Goal: Information Seeking & Learning: Find specific fact

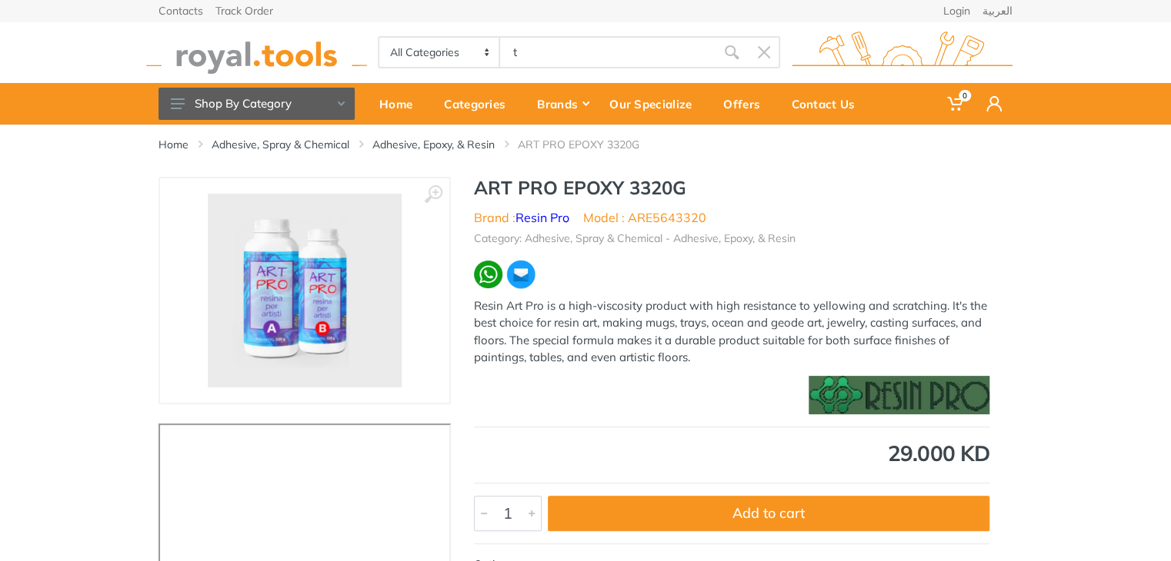
type input "t"
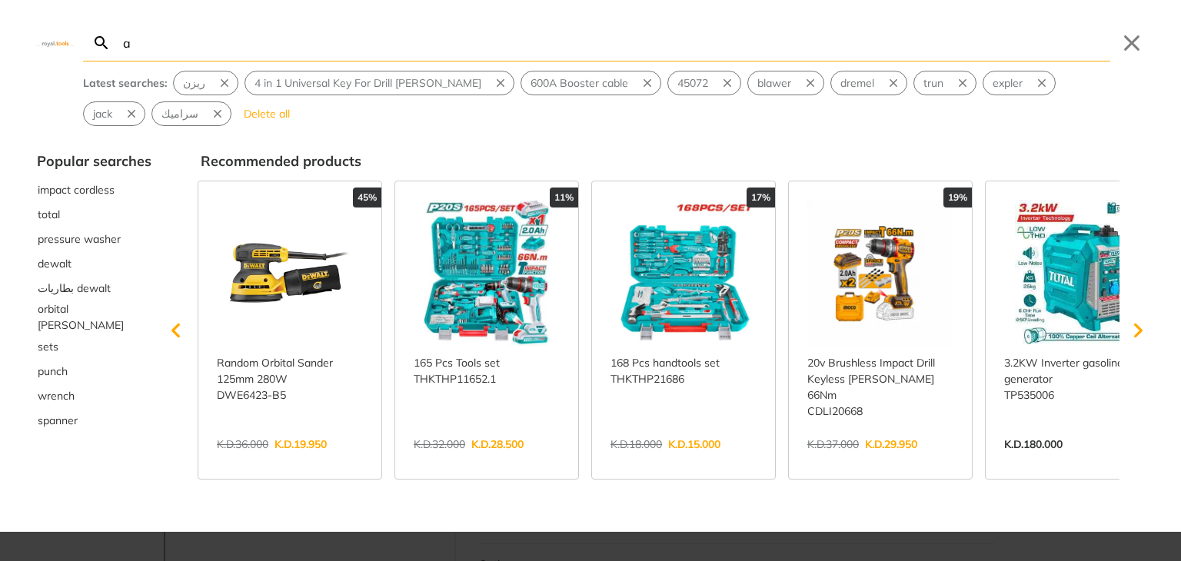
type input "a"
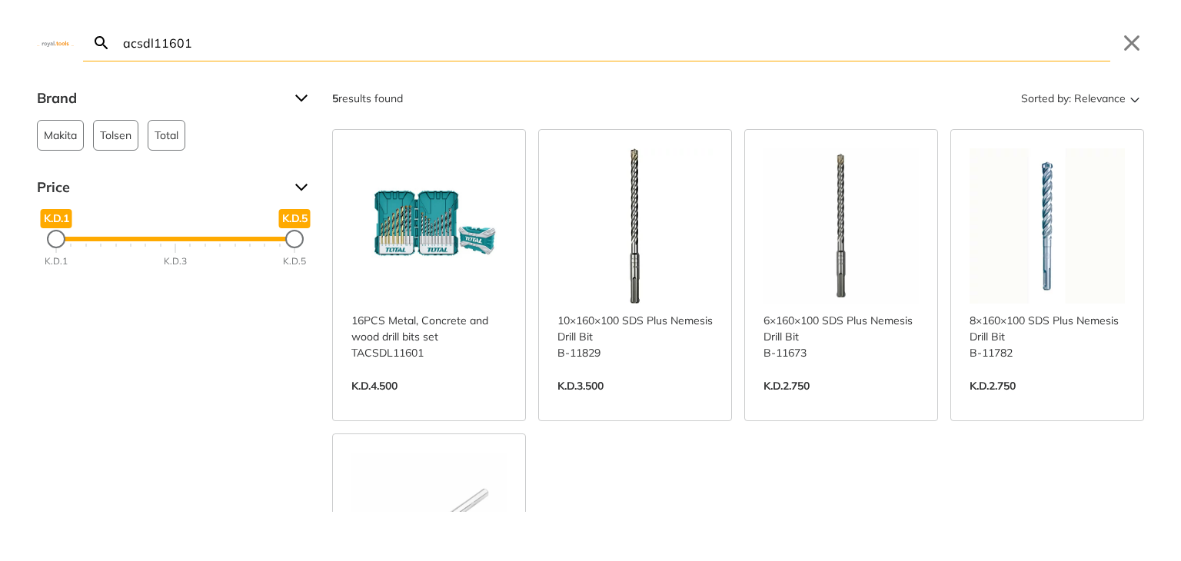
type input "acsdl11601"
click at [416, 402] on link "View more →" at bounding box center [428, 402] width 155 height 0
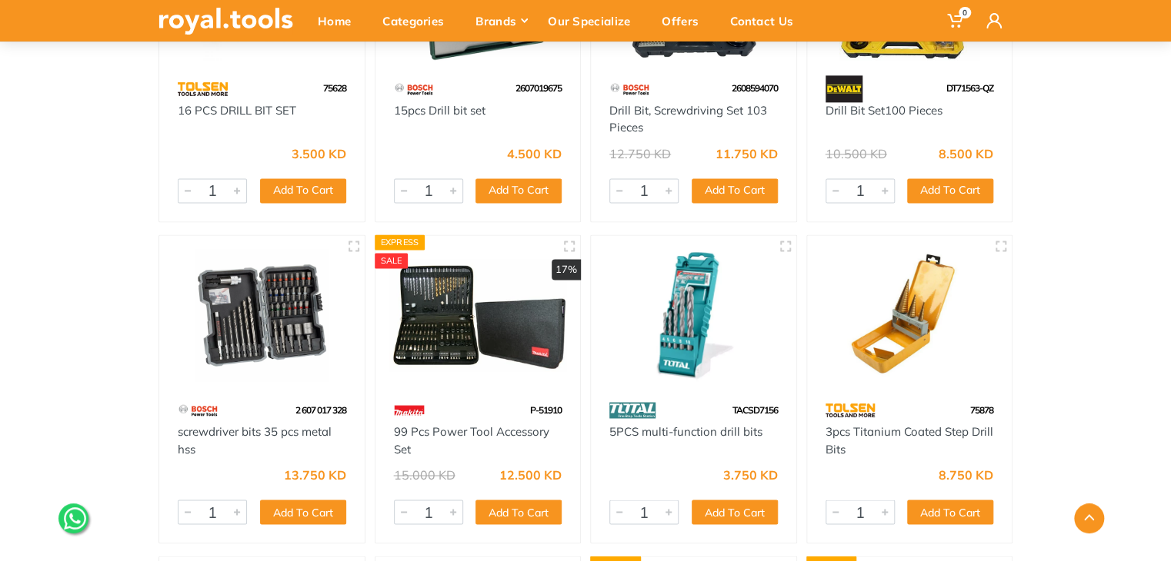
scroll to position [1092, 0]
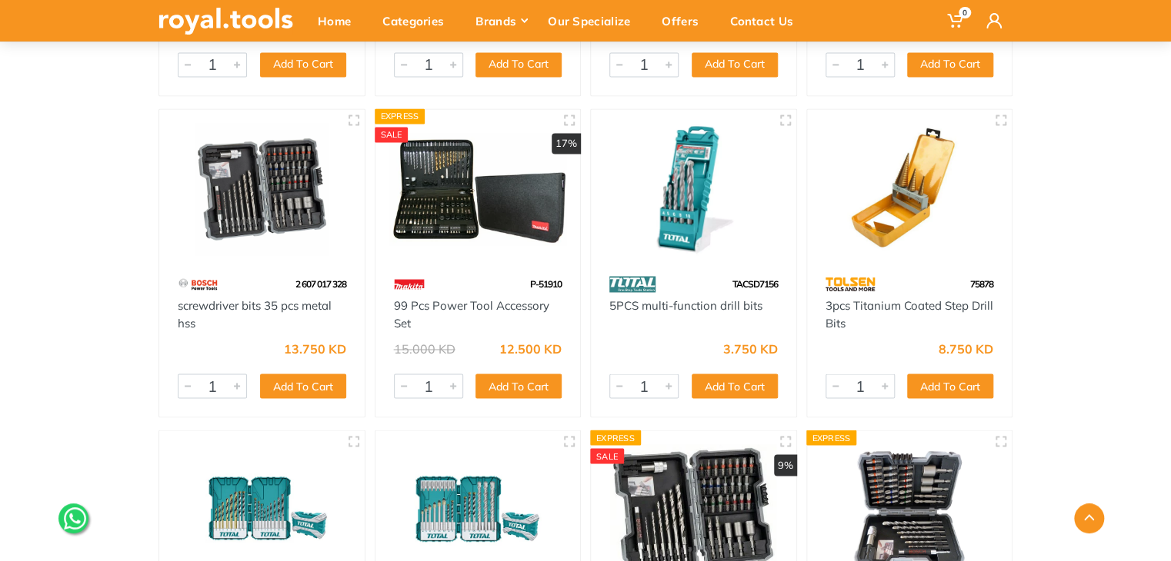
drag, startPoint x: 1181, startPoint y: 170, endPoint x: 1181, endPoint y: 521, distance: 351.5
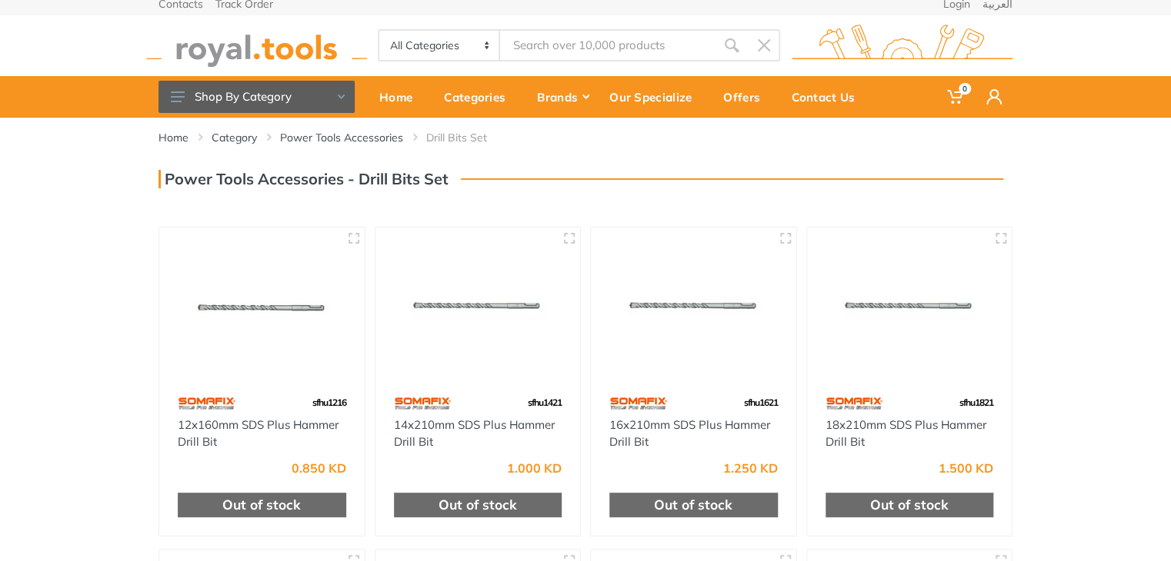
scroll to position [0, 0]
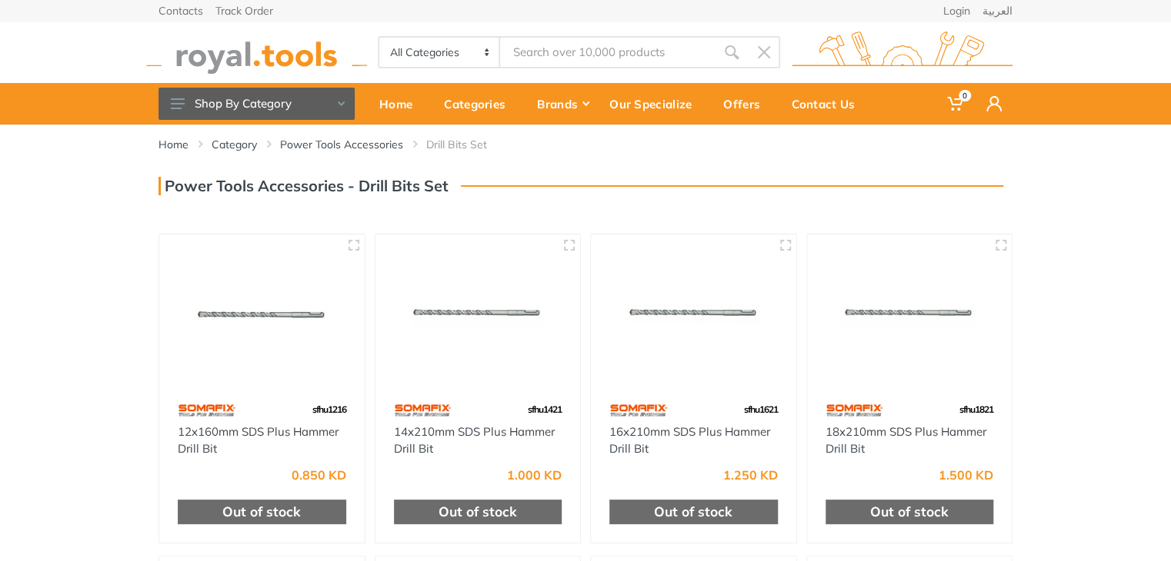
click at [591, 61] on input "Site search" at bounding box center [607, 52] width 215 height 32
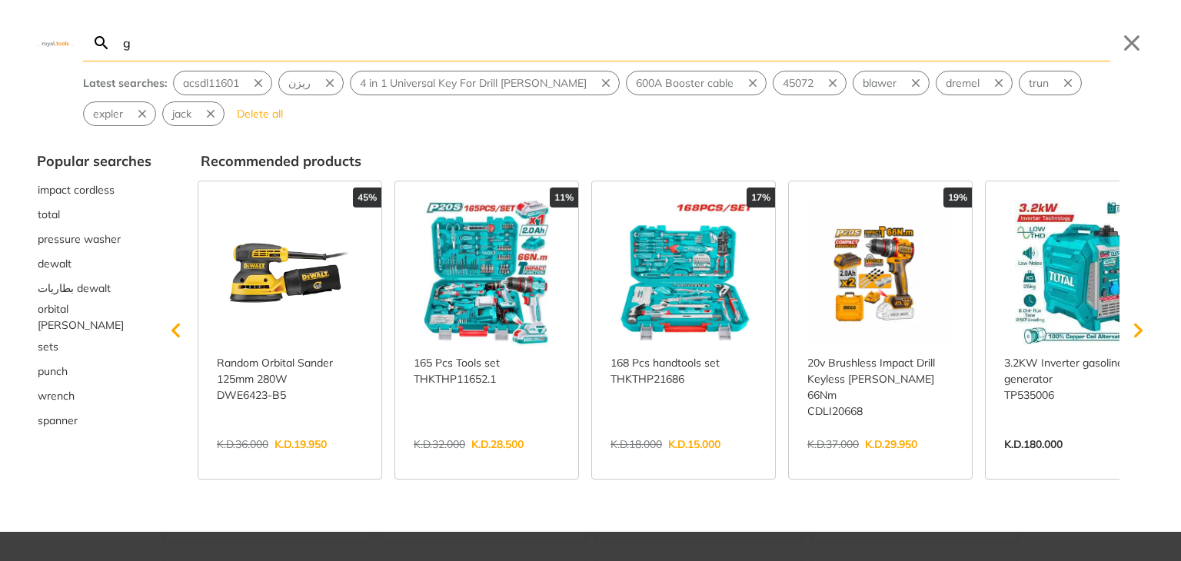
type input "g"
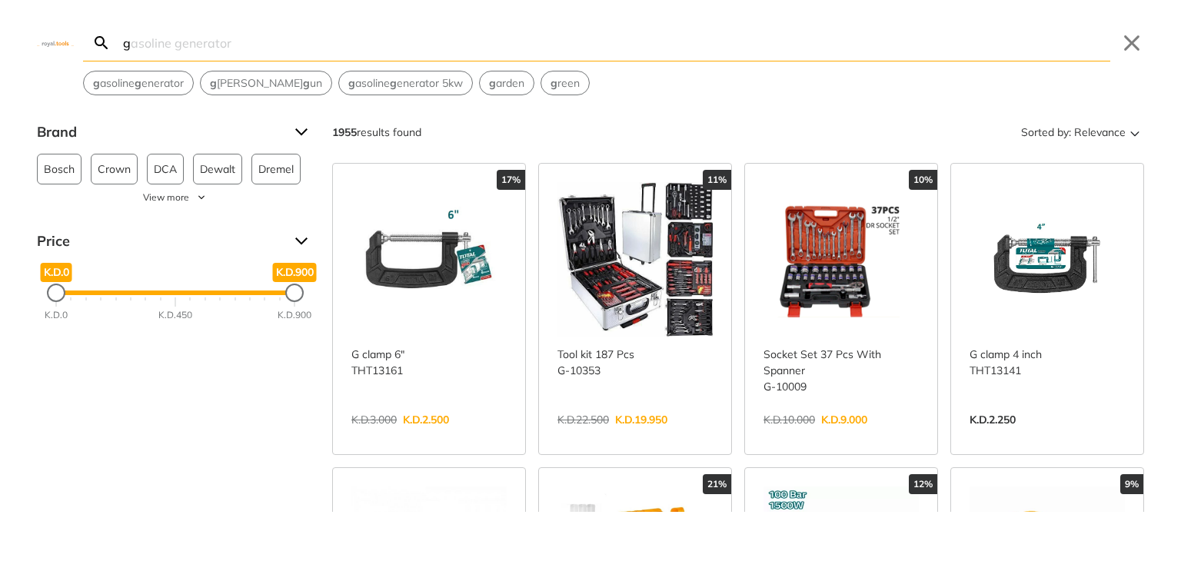
type input "gl"
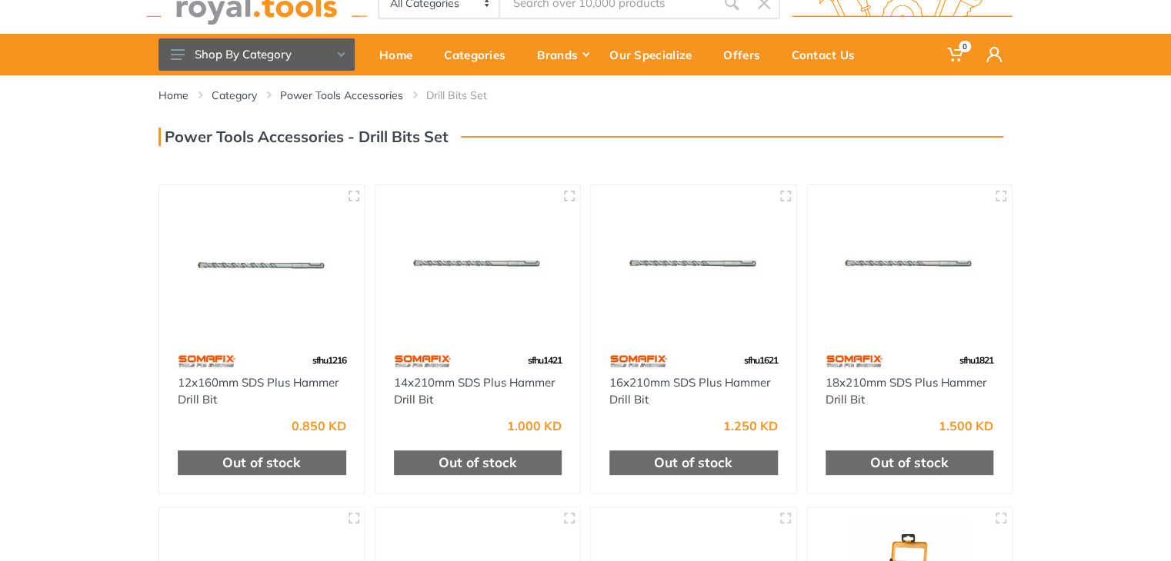
scroll to position [42, 0]
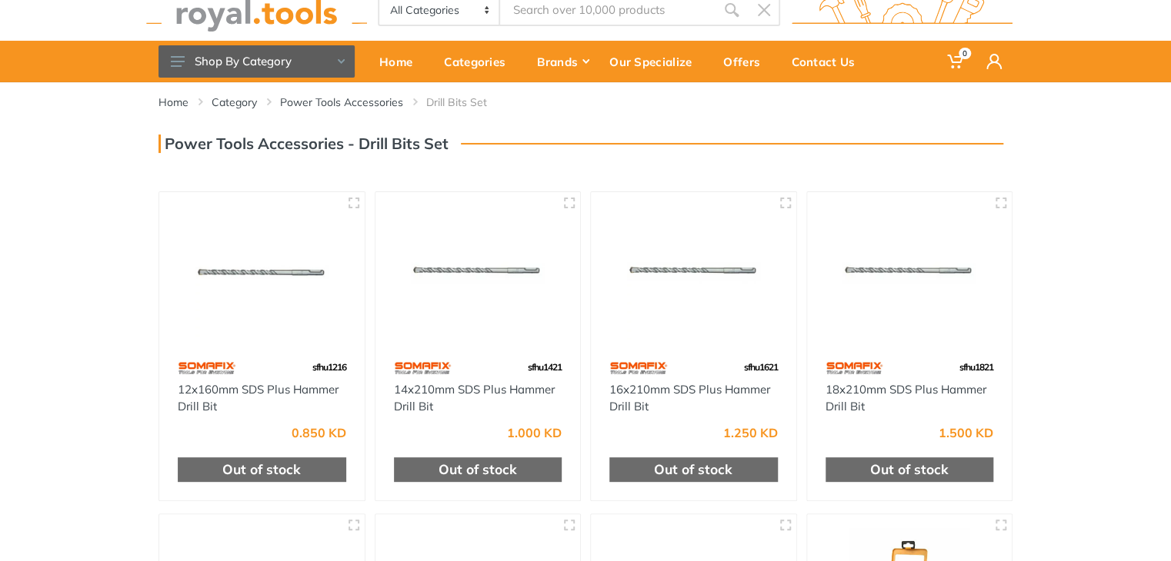
click at [568, 19] on input "Site search" at bounding box center [607, 10] width 215 height 32
type input "g"
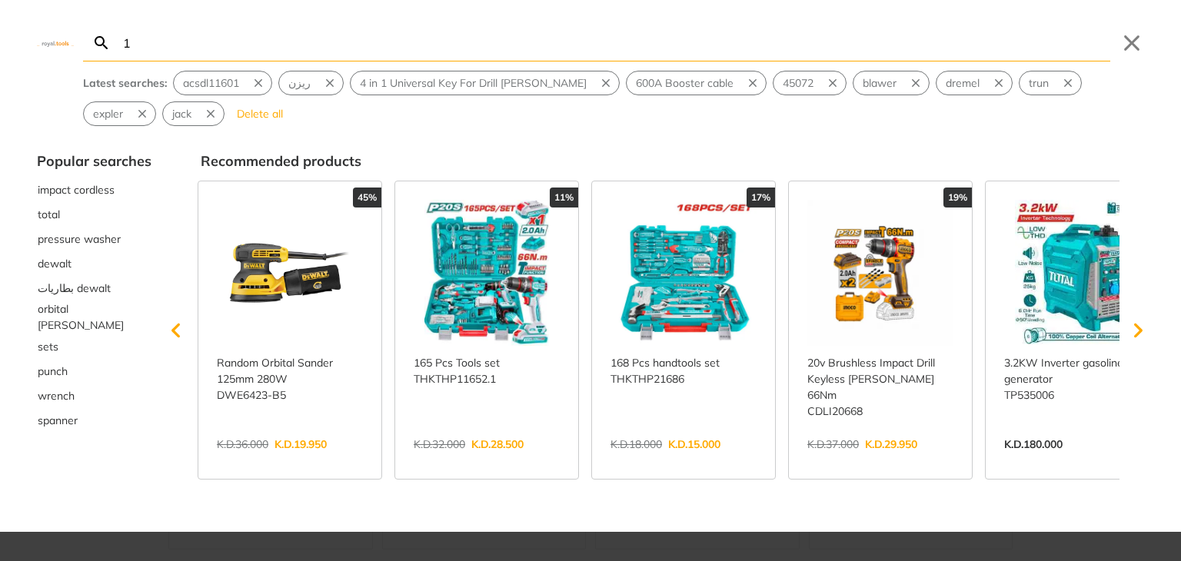
type input "1"
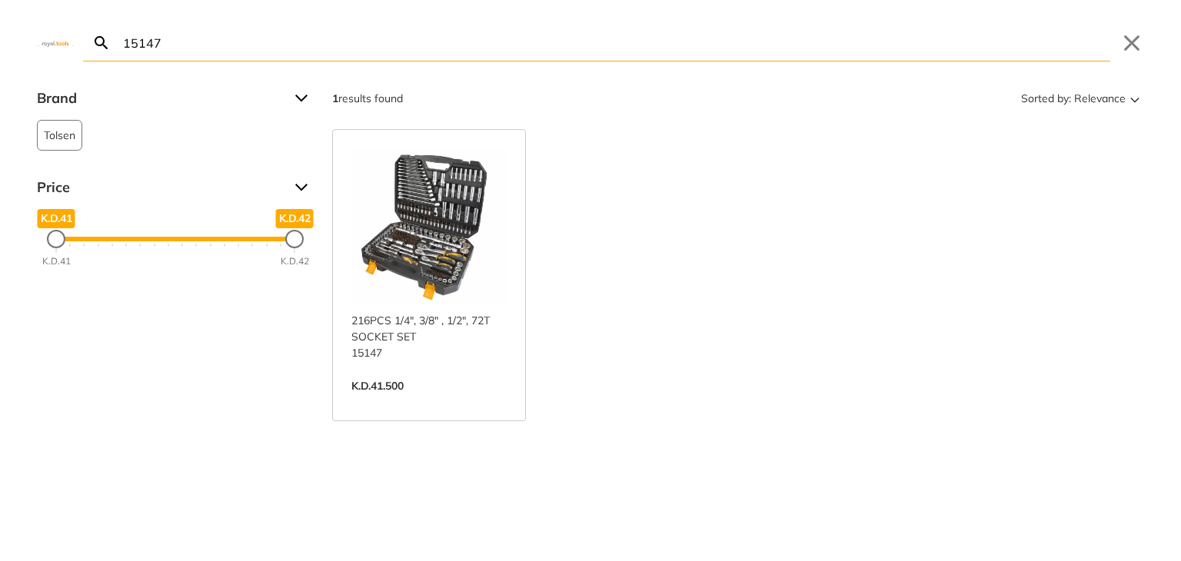
type input "15147"
click at [428, 402] on link "View more →" at bounding box center [428, 402] width 155 height 0
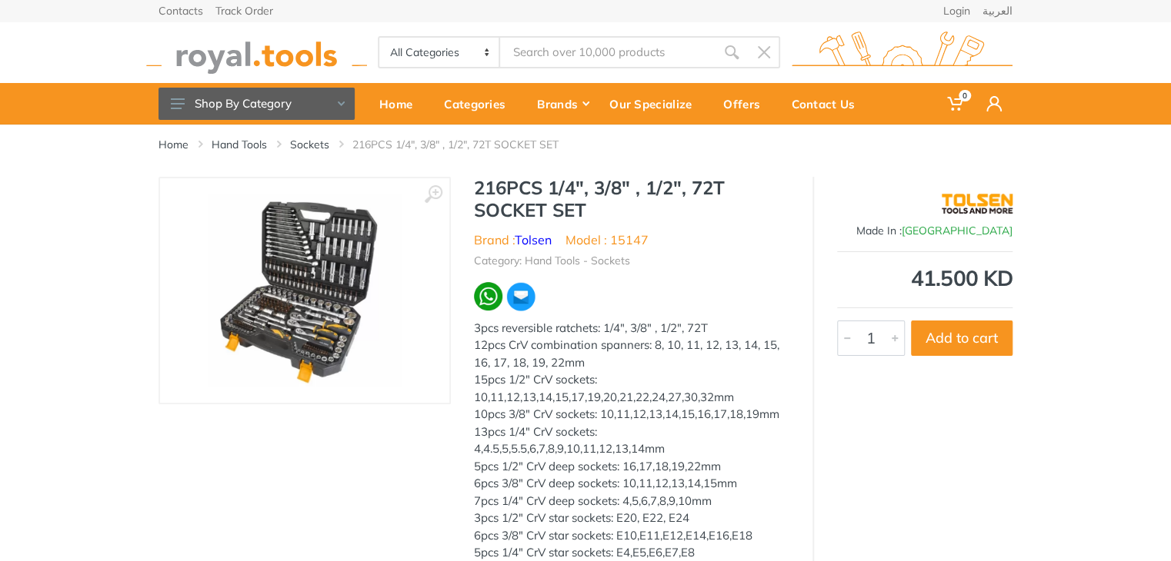
type input "15147"
drag, startPoint x: 652, startPoint y: 245, endPoint x: 612, endPoint y: 243, distance: 40.0
click at [612, 243] on ul "Brand : Tolsen Model : 15147" at bounding box center [631, 240] width 315 height 18
copy li "15147"
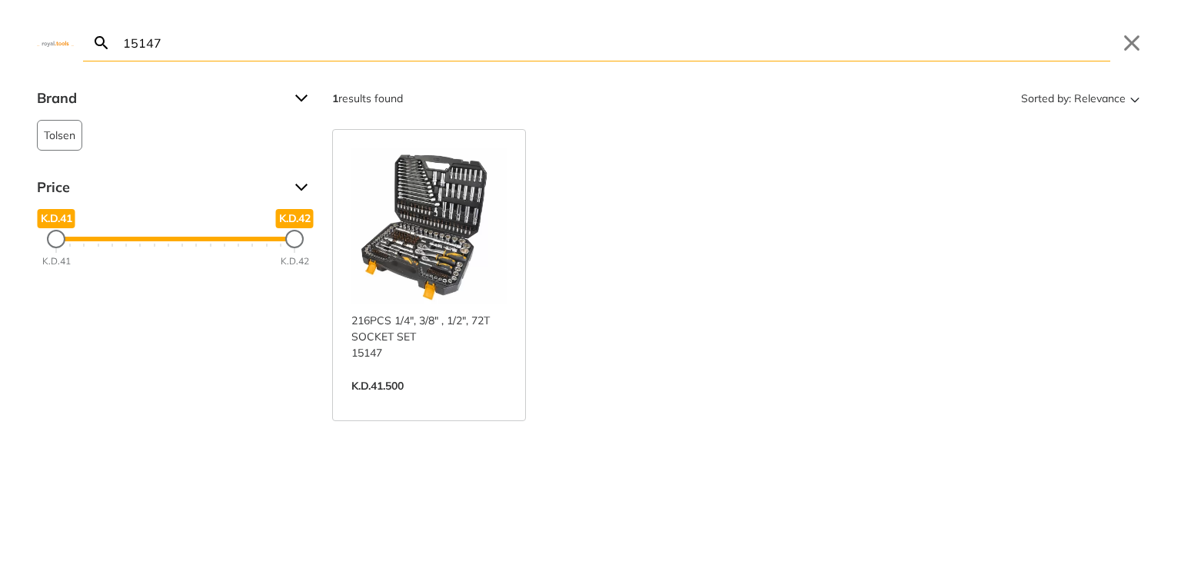
drag, startPoint x: 578, startPoint y: 58, endPoint x: 479, endPoint y: 44, distance: 100.3
click at [479, 44] on body "0 0" at bounding box center [590, 280] width 1181 height 561
click at [479, 44] on input "15147" at bounding box center [615, 43] width 991 height 36
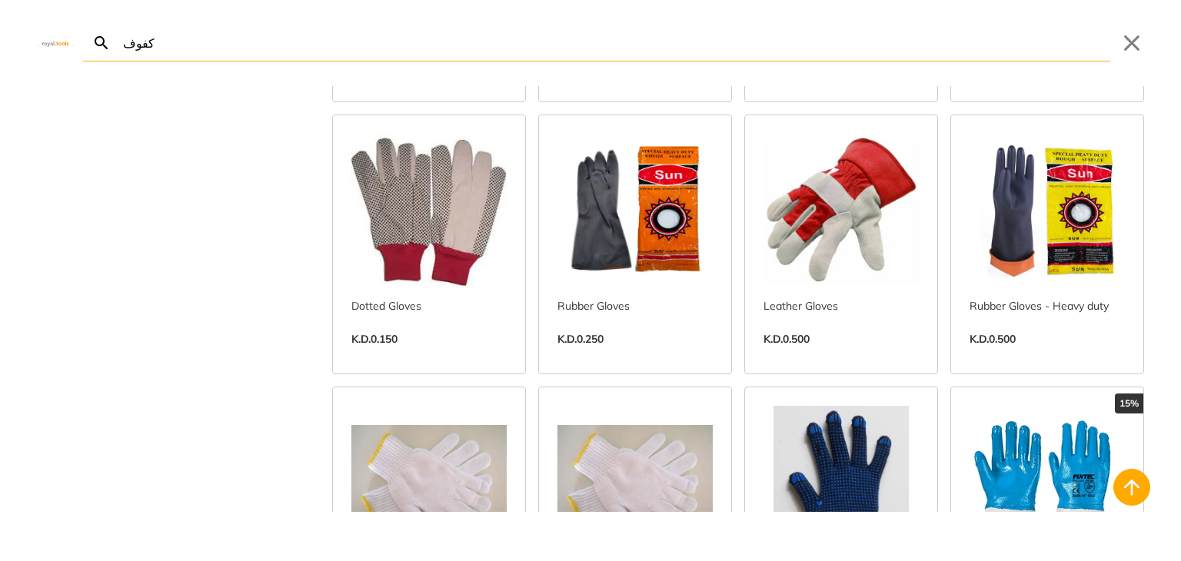
scroll to position [638, 0]
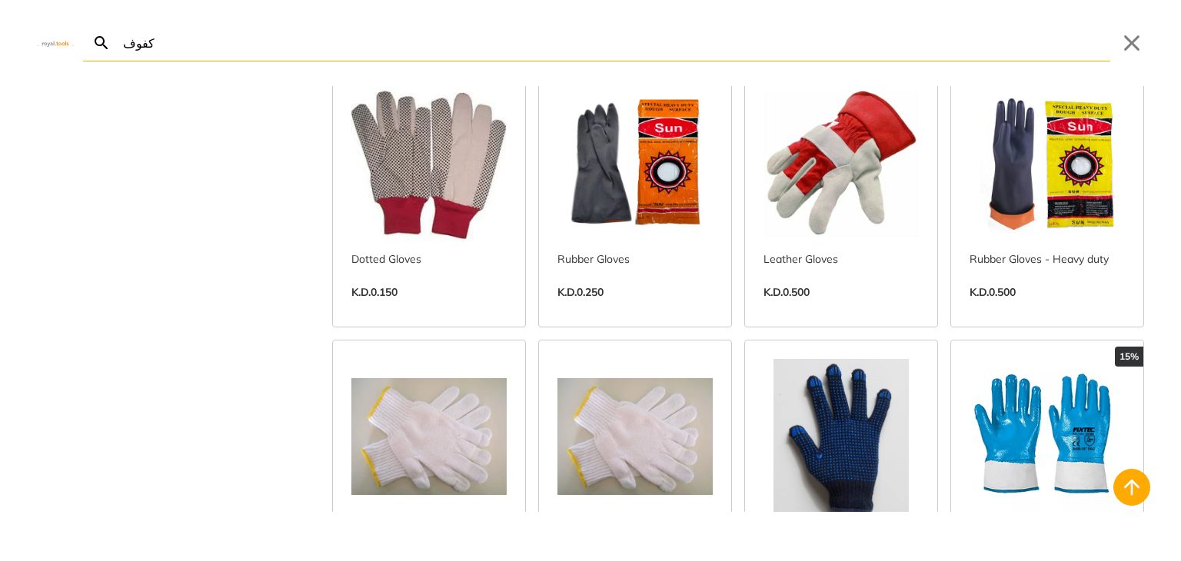
type input "كفوف"
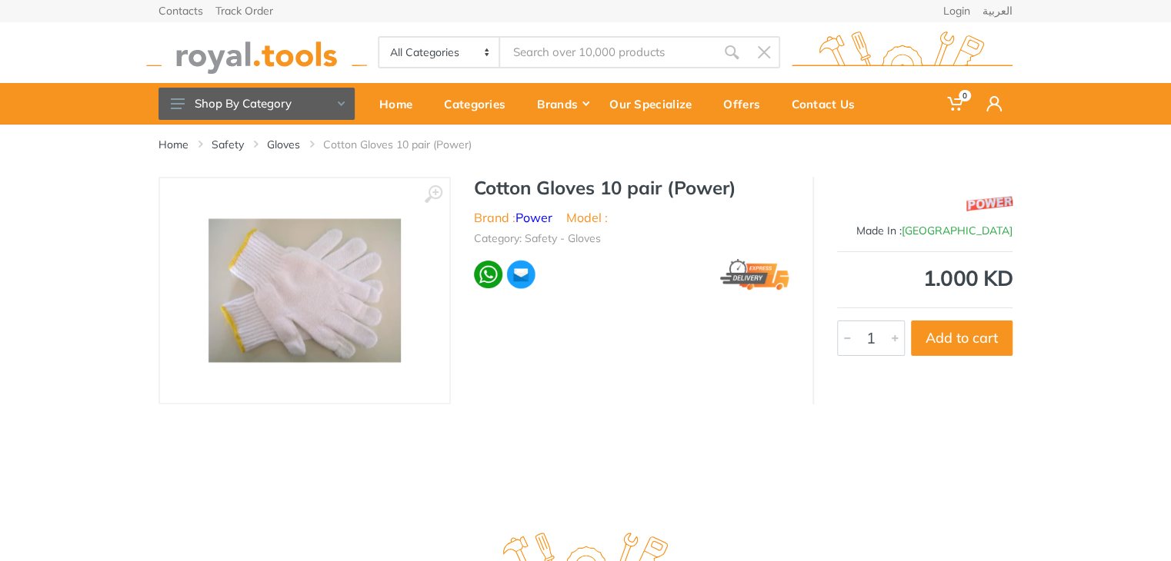
type input "كفوف"
click at [288, 142] on link "Gloves" at bounding box center [283, 144] width 33 height 15
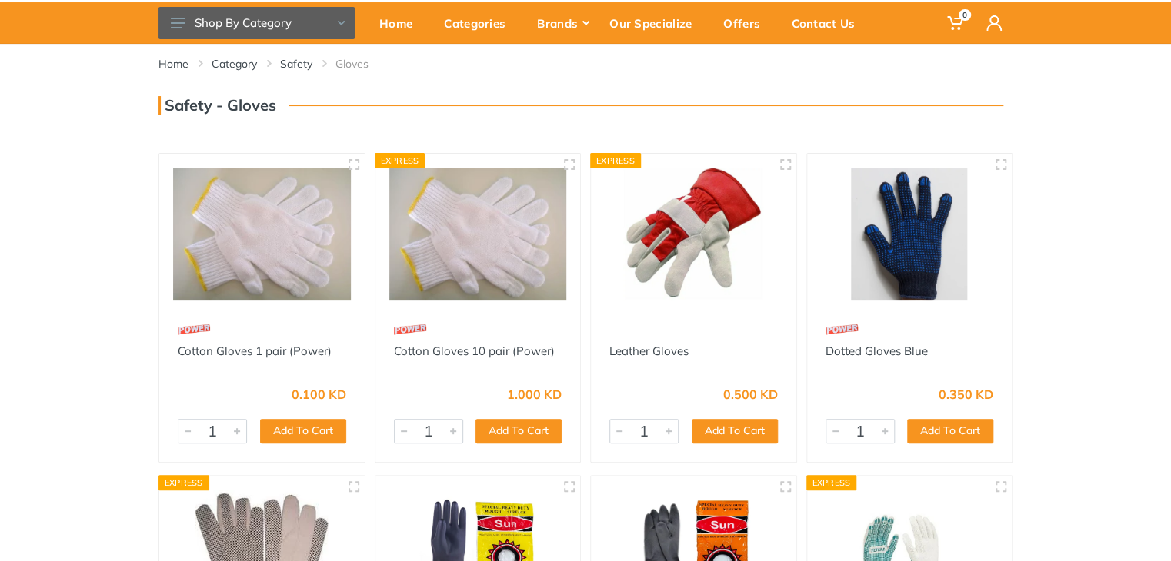
scroll to position [78, 0]
